Goal: Find specific page/section: Find specific page/section

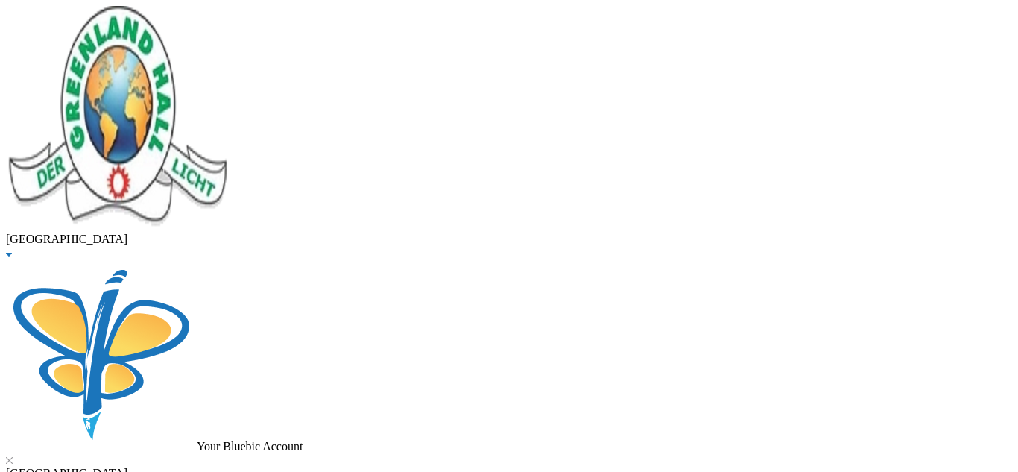
scroll to position [42, 0]
type input "[PERSON_NAME]"
checkbox input "false"
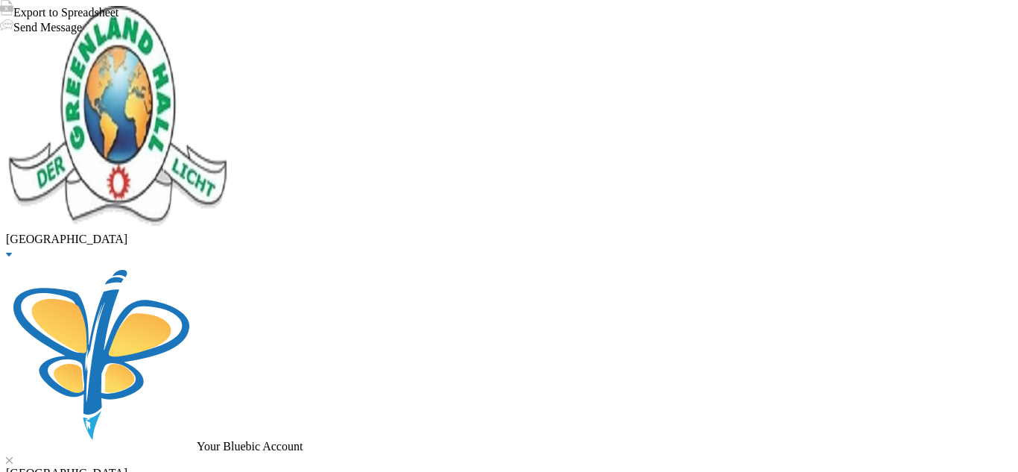
type input "[PERSON_NAME]"
